Goal: Book appointment/travel/reservation

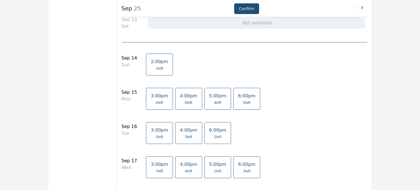
scroll to position [247, 0]
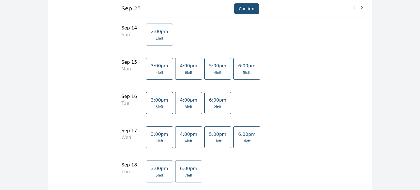
click at [181, 102] on span "4:00pm" at bounding box center [188, 99] width 17 height 5
click at [185, 108] on span "3 left" at bounding box center [189, 107] width 8 height 4
click at [183, 104] on link "4:00pm 3 left" at bounding box center [188, 103] width 27 height 22
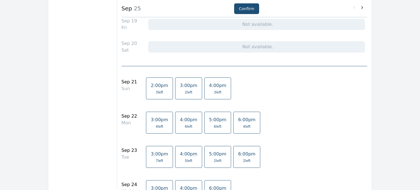
scroll to position [444, 0]
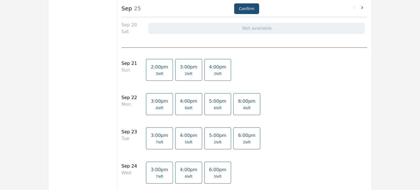
click at [185, 143] on span "5 left" at bounding box center [189, 142] width 8 height 4
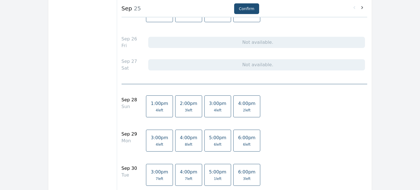
scroll to position [665, 0]
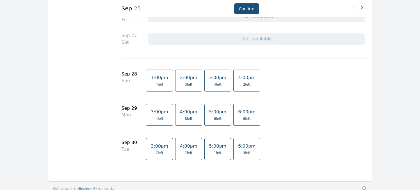
click at [185, 151] on span "7 left" at bounding box center [189, 153] width 8 height 4
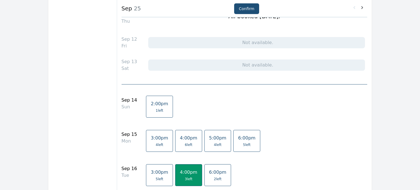
scroll to position [172, 0]
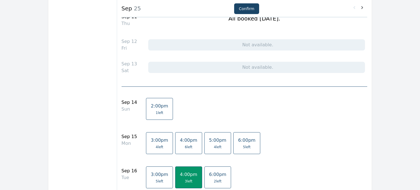
click at [246, 10] on button "Confirm" at bounding box center [246, 8] width 25 height 11
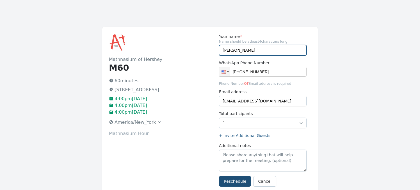
drag, startPoint x: 232, startPoint y: 50, endPoint x: 191, endPoint y: 47, distance: 41.9
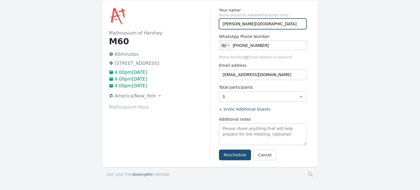
scroll to position [31, 0]
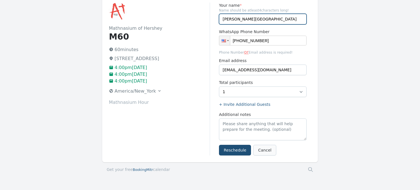
type input "[PERSON_NAME][GEOGRAPHIC_DATA]"
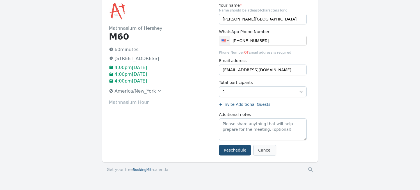
click at [271, 153] on link "Cancel" at bounding box center [264, 150] width 23 height 11
